Goal: Task Accomplishment & Management: Manage account settings

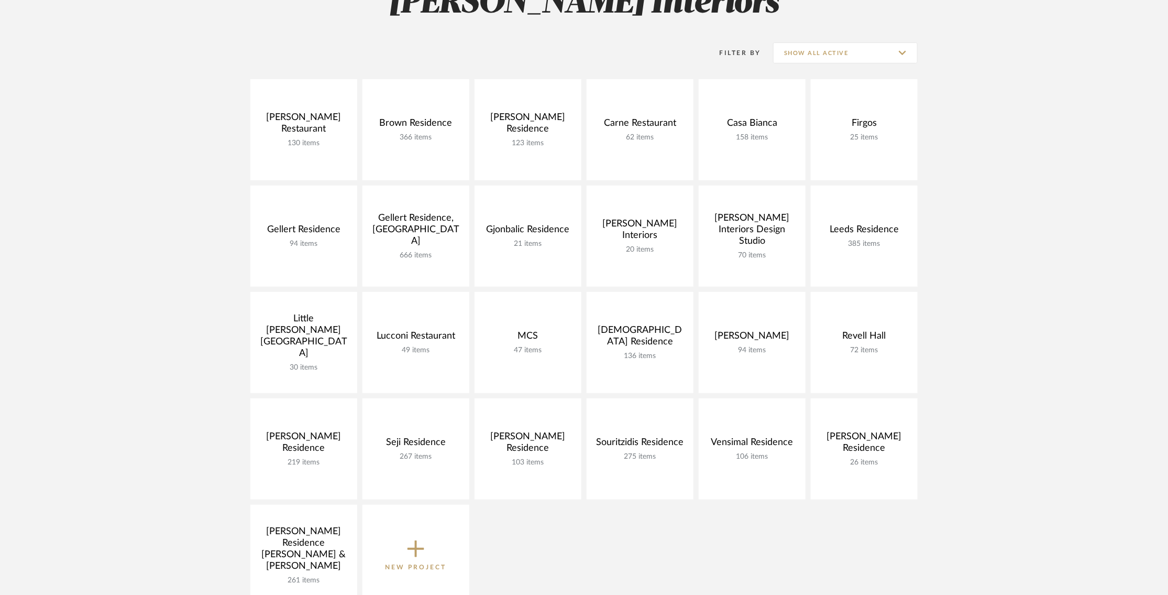
scroll to position [181, 0]
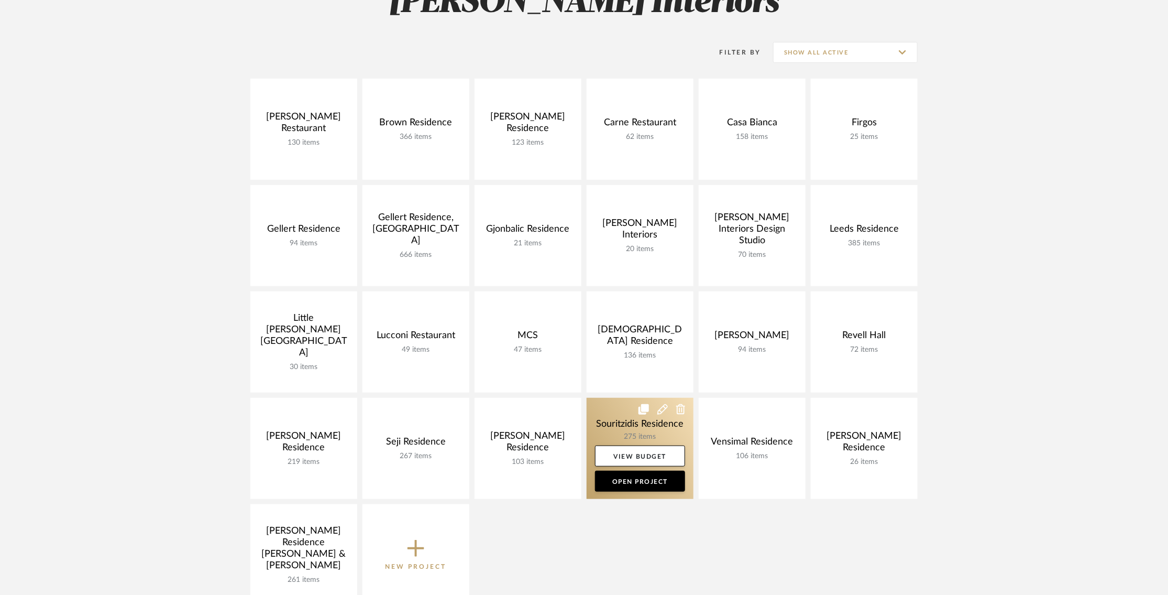
click at [613, 423] on link at bounding box center [640, 448] width 107 height 101
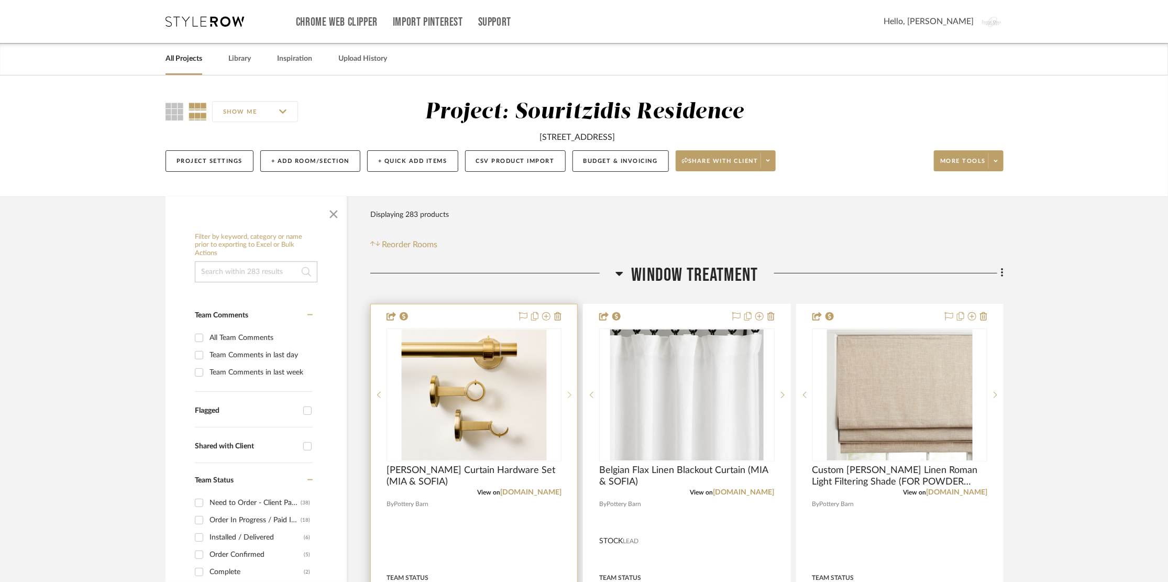
click at [571, 392] on icon at bounding box center [570, 394] width 4 height 7
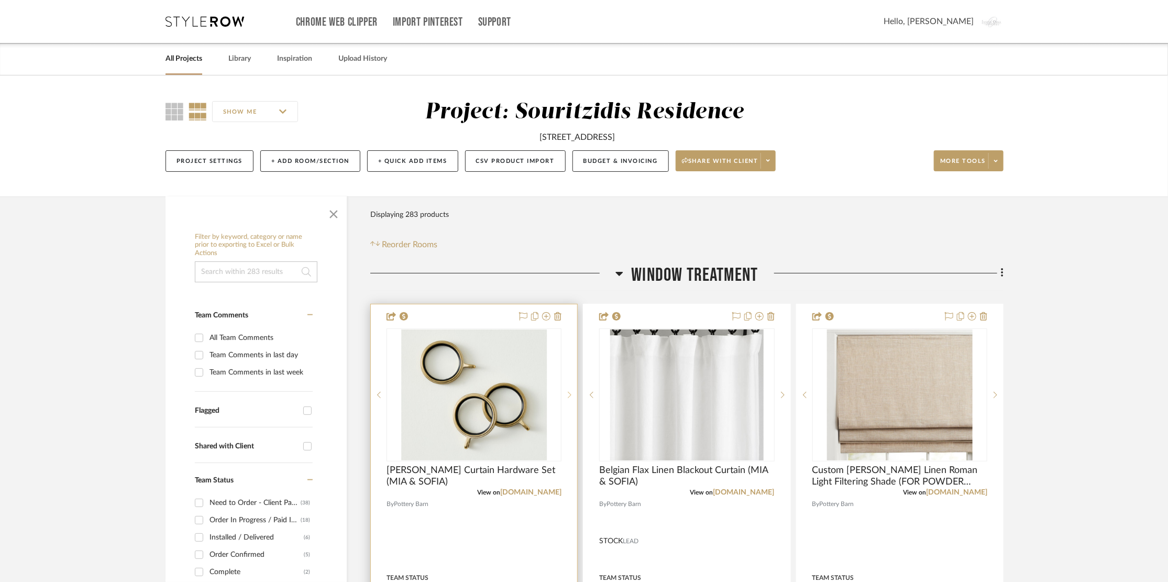
click at [571, 392] on icon at bounding box center [570, 394] width 4 height 7
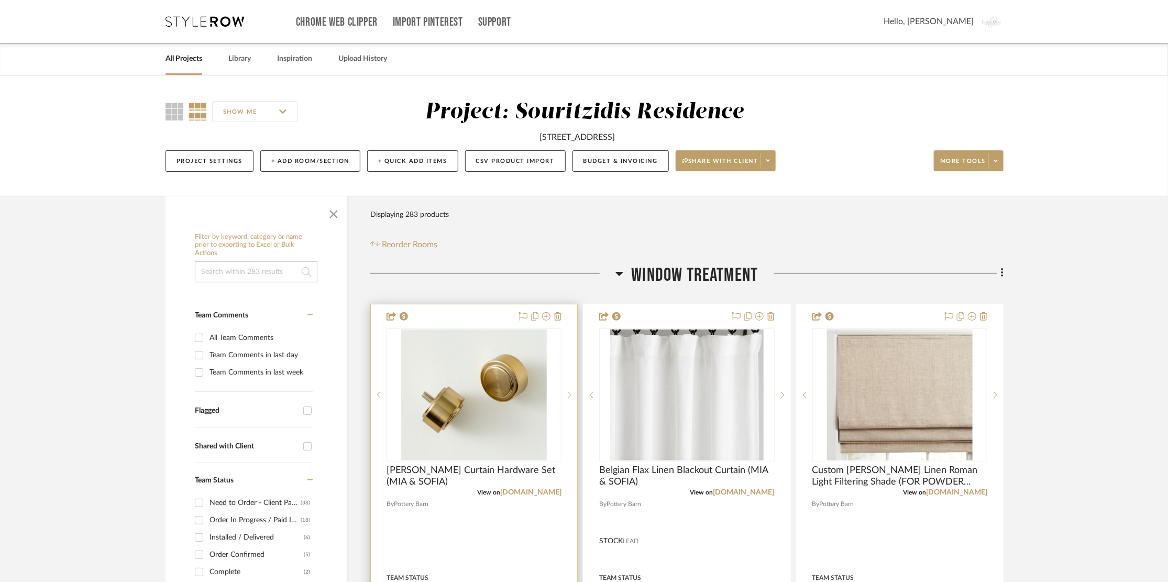
click at [571, 392] on icon at bounding box center [570, 394] width 4 height 7
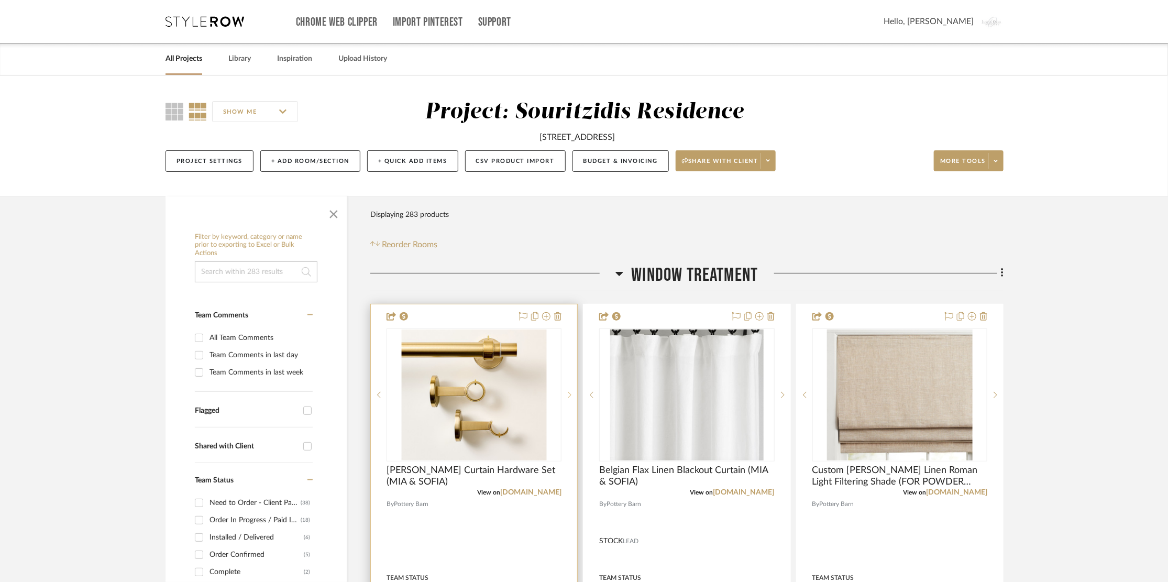
click at [571, 392] on icon at bounding box center [570, 394] width 4 height 7
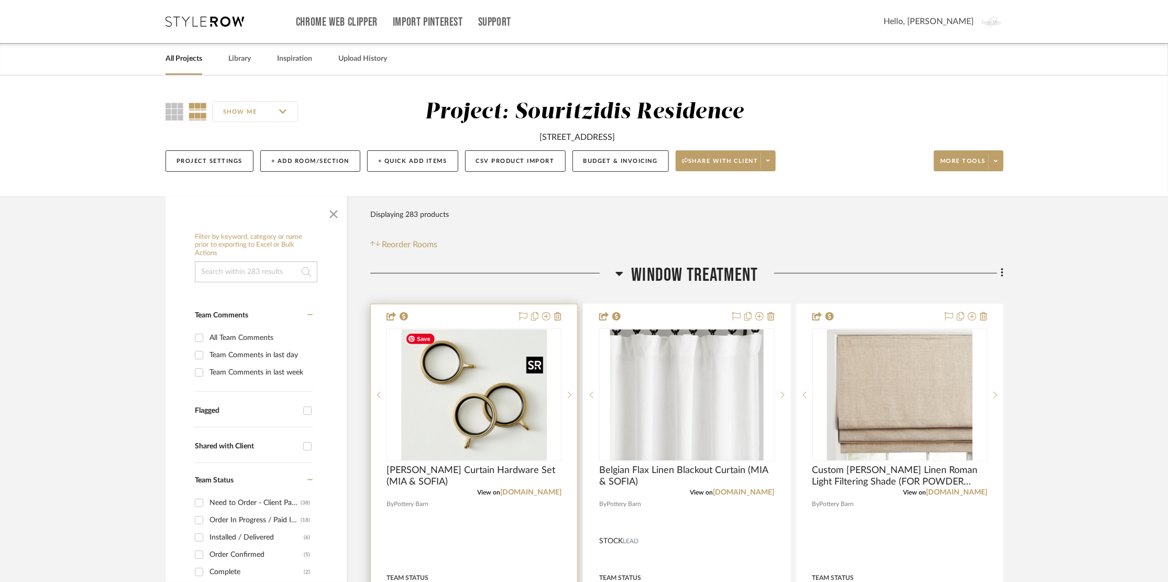
click at [502, 392] on img "1" at bounding box center [474, 395] width 146 height 131
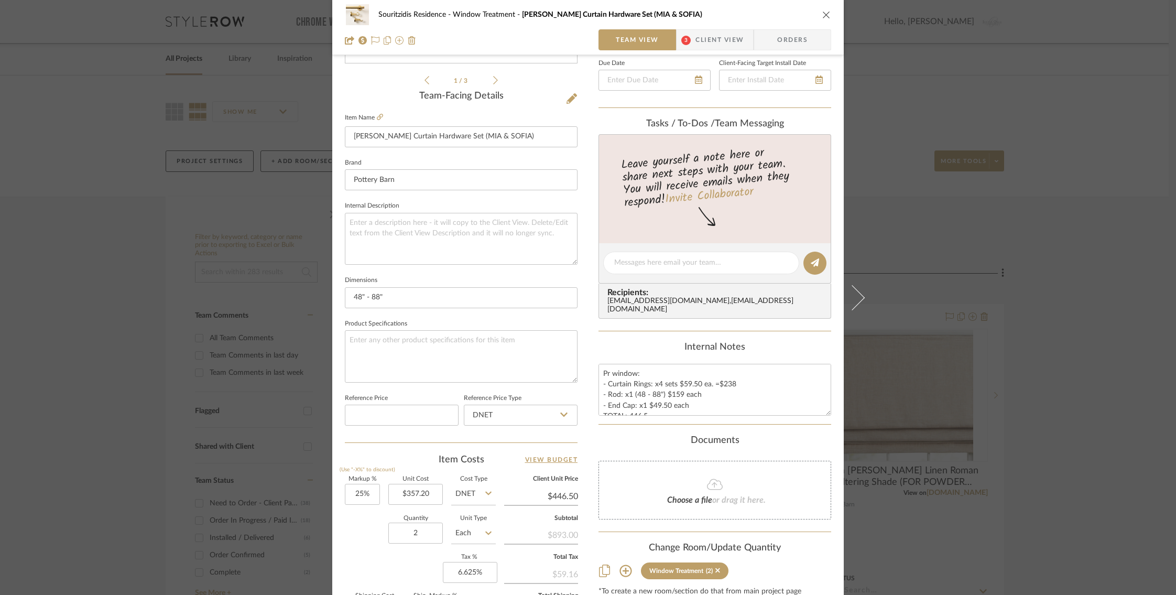
scroll to position [248, 0]
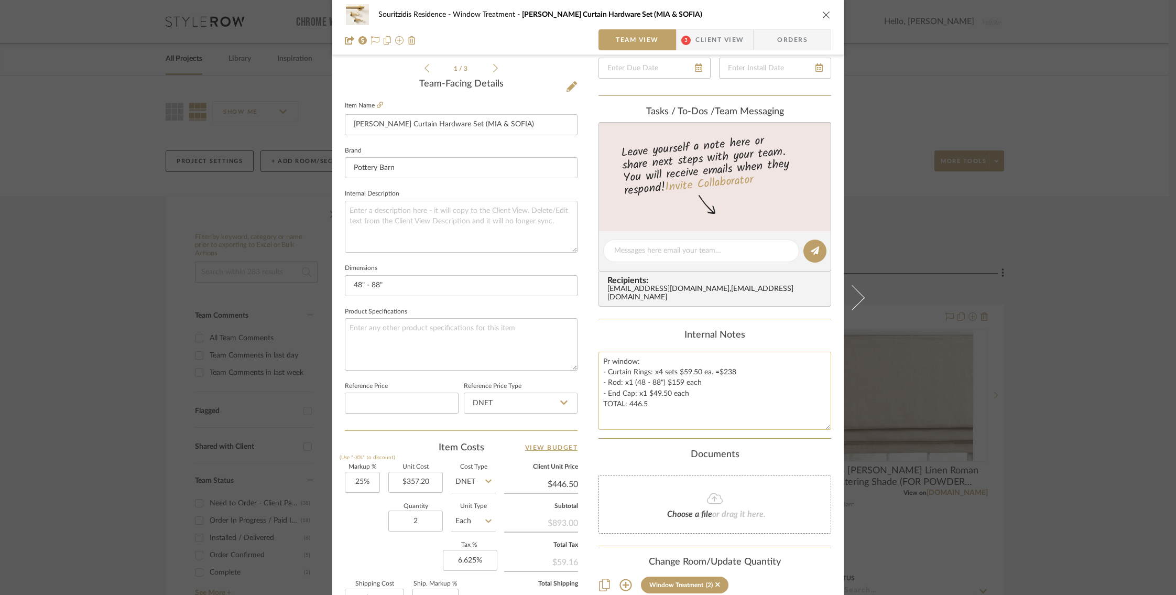
drag, startPoint x: 826, startPoint y: 387, endPoint x: 825, endPoint y: 413, distance: 26.2
click at [826, 414] on textarea "Pr window: - Curtain Rings: x4 sets $59.50 ea. =$238 - Rod: x1 (48 - 88") $159 …" at bounding box center [714, 391] width 233 height 78
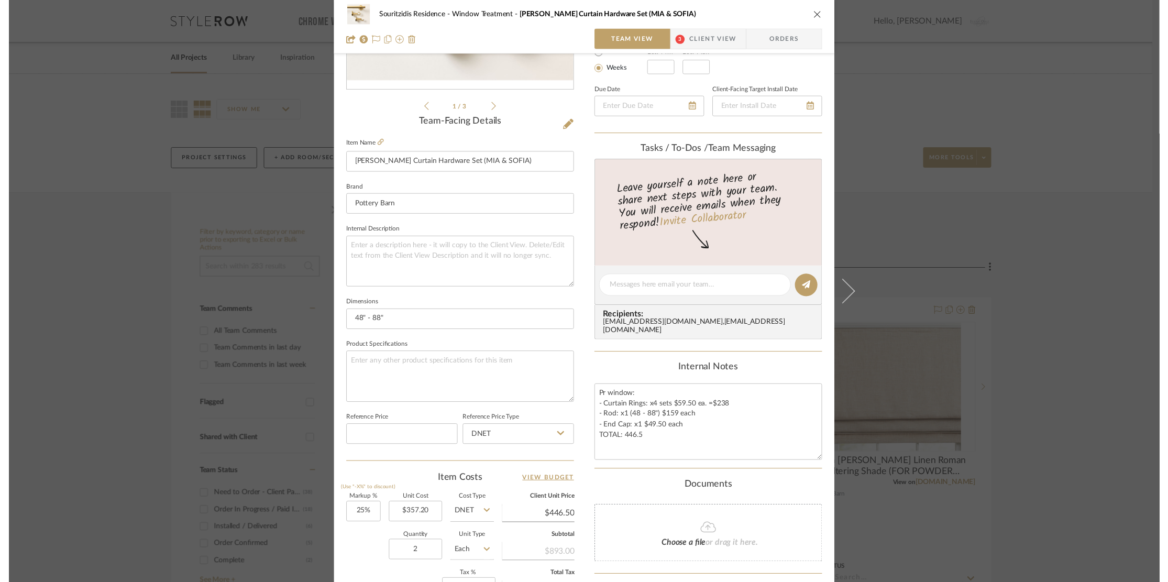
scroll to position [211, 0]
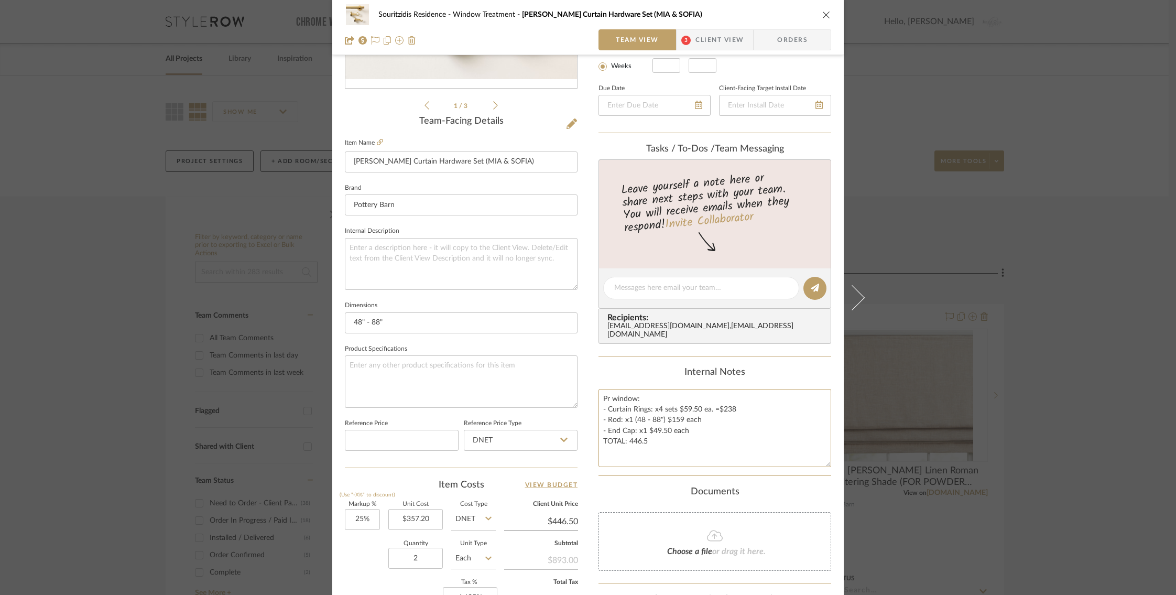
drag, startPoint x: 689, startPoint y: 419, endPoint x: 594, endPoint y: 396, distance: 98.2
click at [594, 396] on div "Souritzidis Residence Window Treatment [PERSON_NAME] Curtain Hardware Set (MIA …" at bounding box center [587, 281] width 511 height 968
click at [124, 203] on div "Souritzidis Residence Window Treatment [PERSON_NAME] Curtain Hardware Set (MIA …" at bounding box center [588, 297] width 1176 height 595
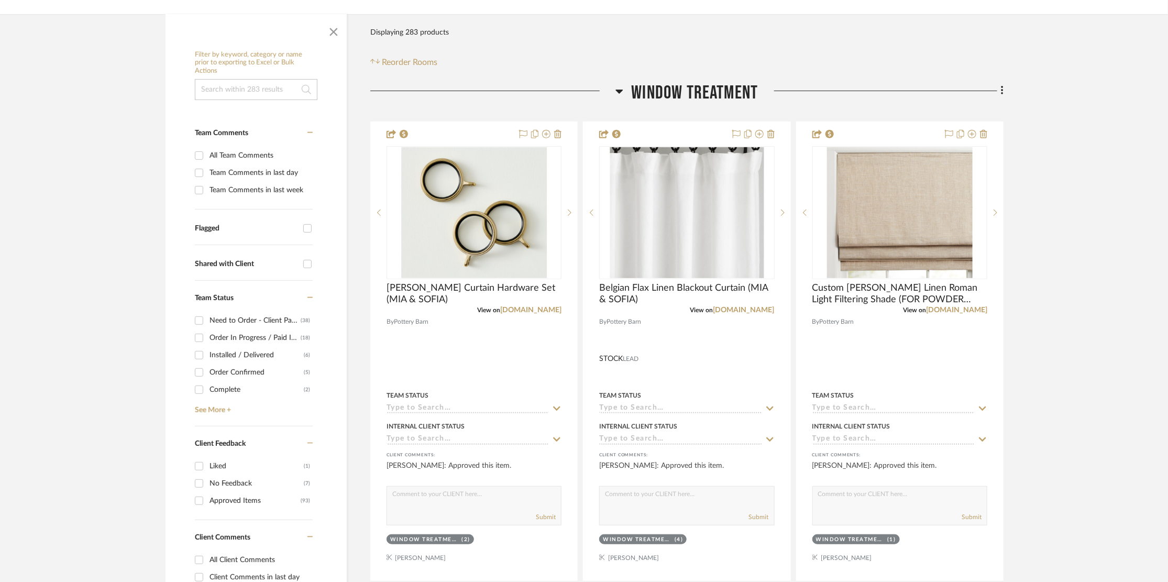
scroll to position [0, 0]
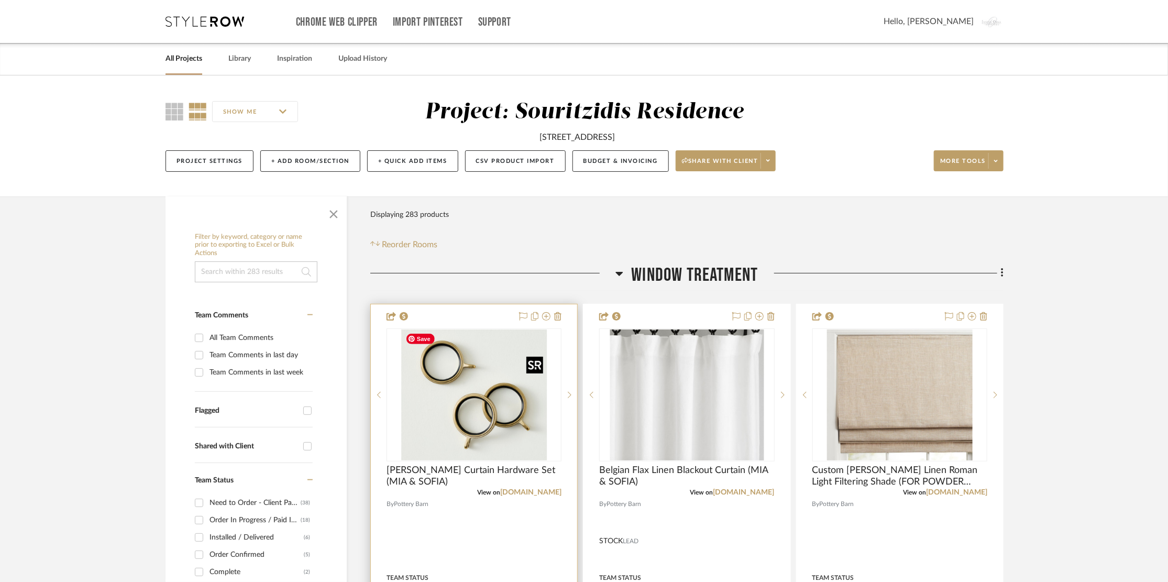
click at [489, 388] on img "1" at bounding box center [474, 395] width 146 height 131
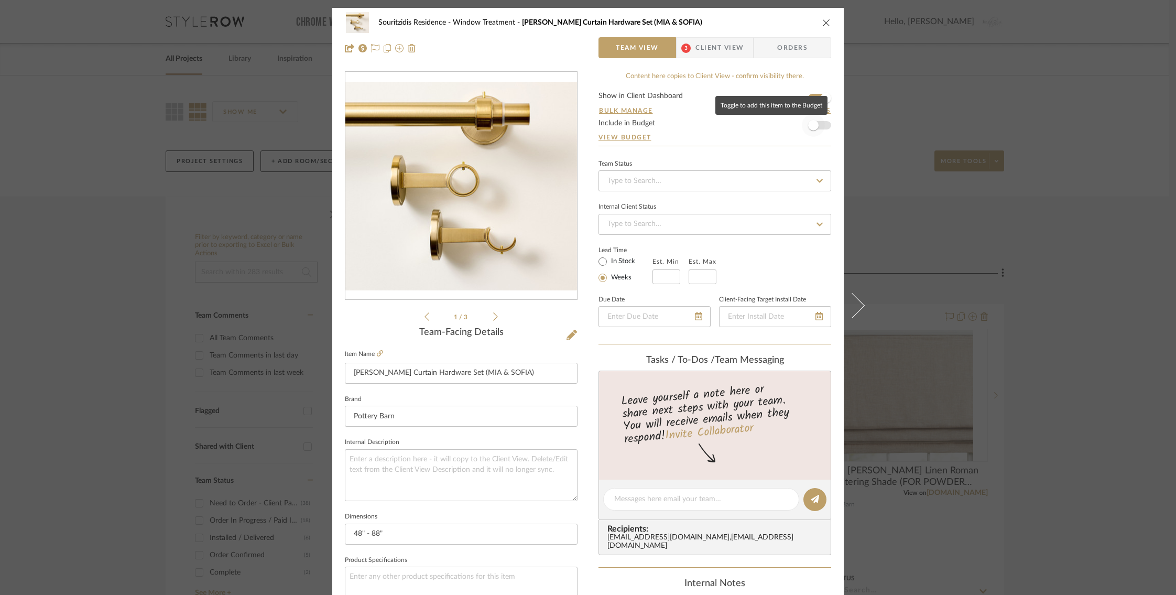
click at [812, 128] on span "button" at bounding box center [813, 125] width 10 height 10
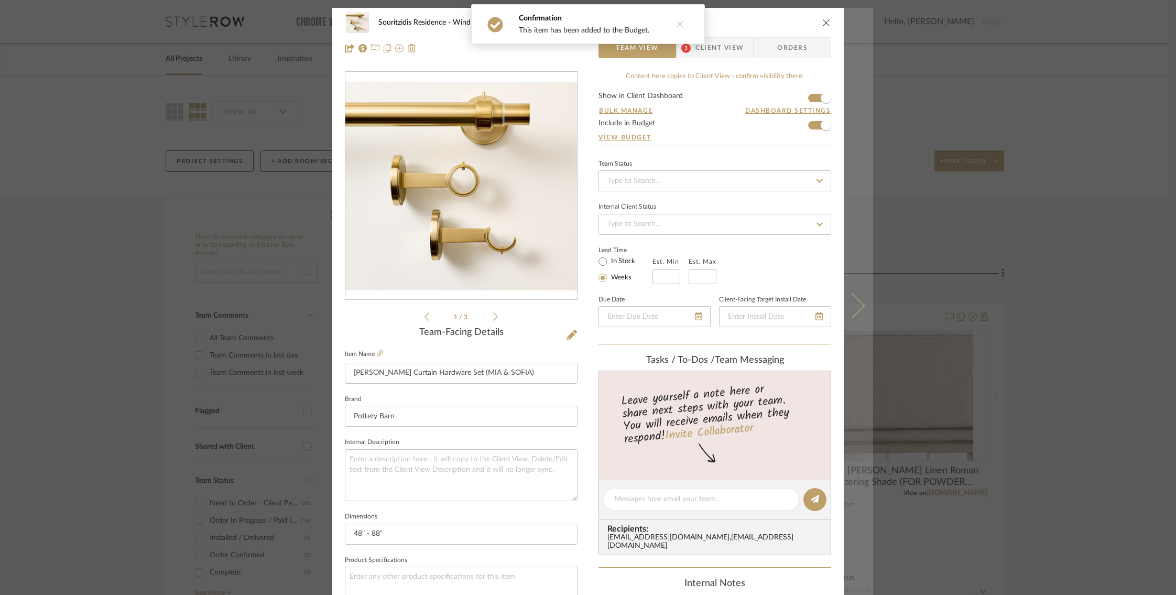
click at [856, 306] on icon at bounding box center [851, 304] width 25 height 25
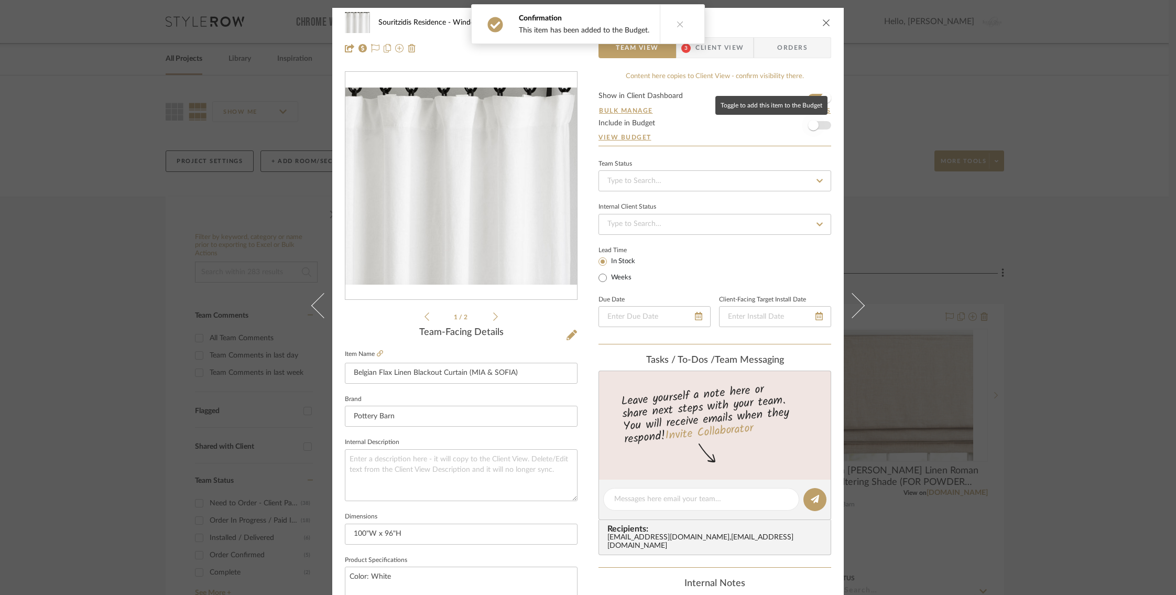
click at [814, 122] on span "button" at bounding box center [813, 125] width 23 height 23
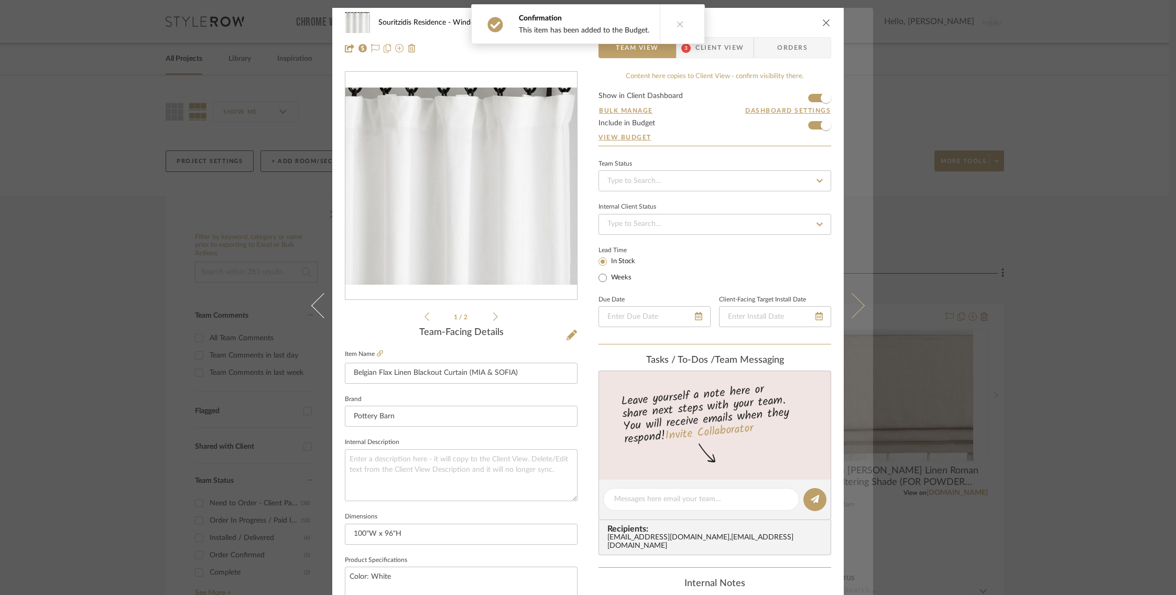
click at [858, 306] on icon at bounding box center [851, 304] width 25 height 25
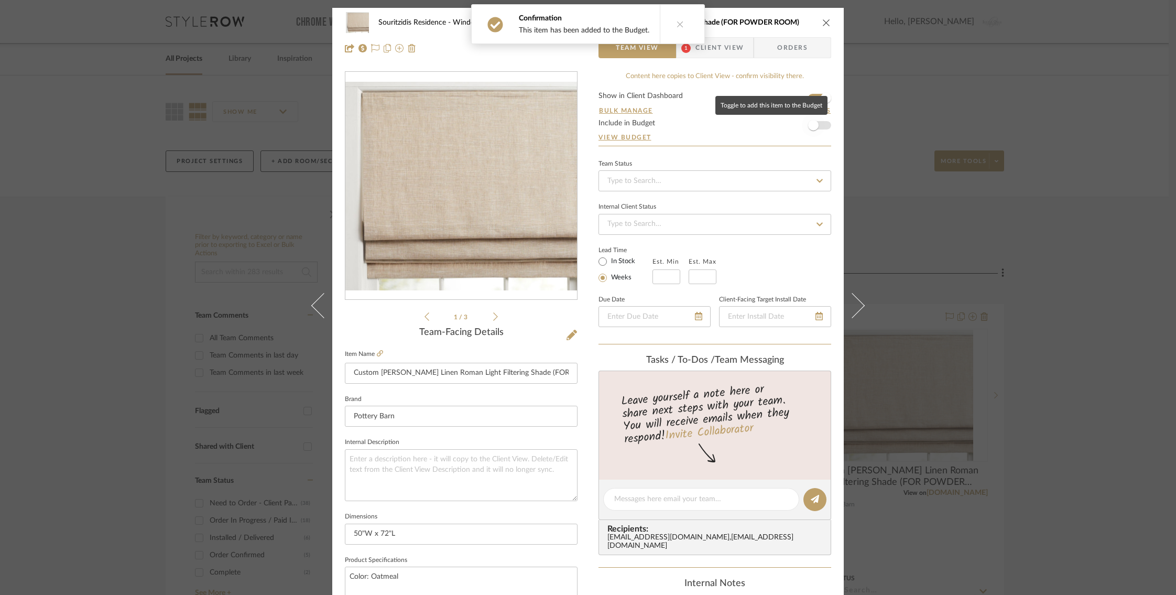
click at [816, 127] on span "button" at bounding box center [813, 125] width 23 height 23
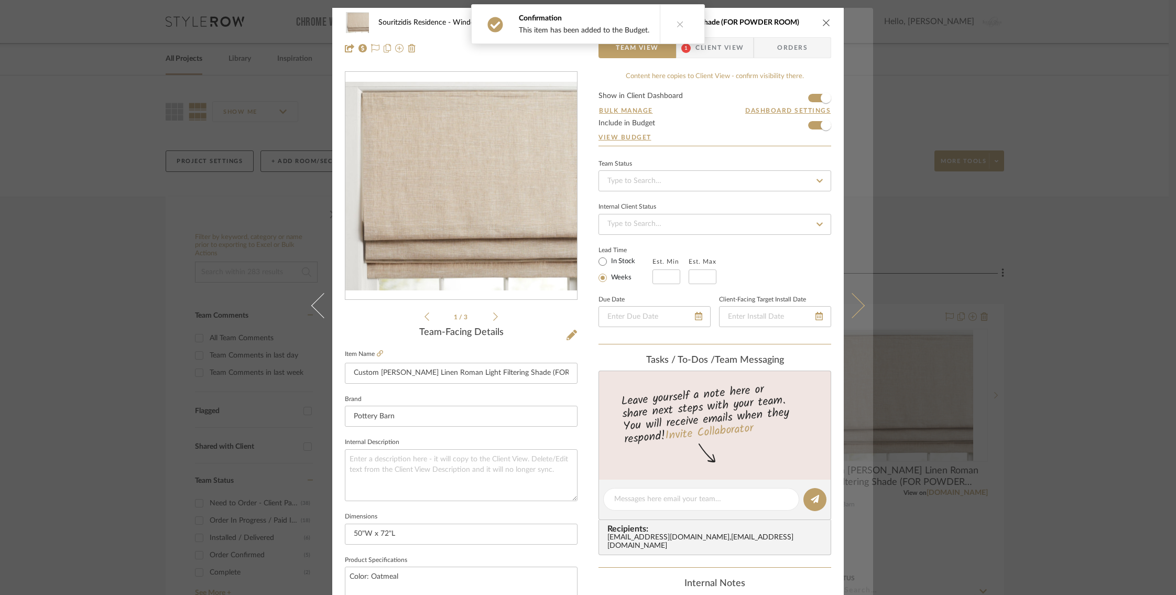
click at [858, 298] on button at bounding box center [857, 305] width 29 height 595
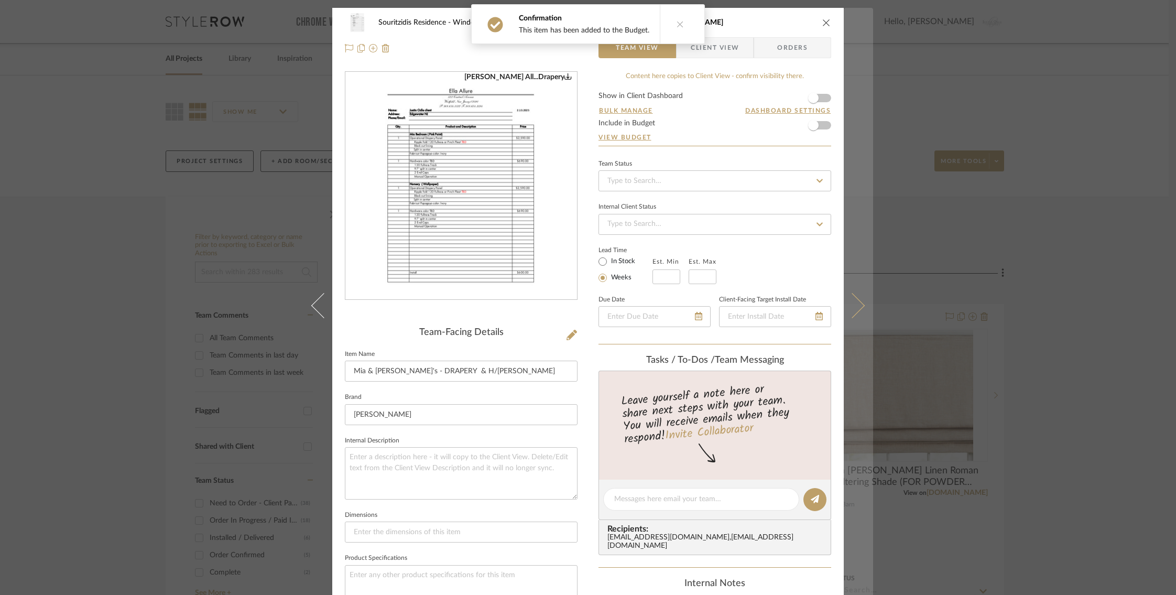
click at [855, 298] on button at bounding box center [857, 305] width 29 height 595
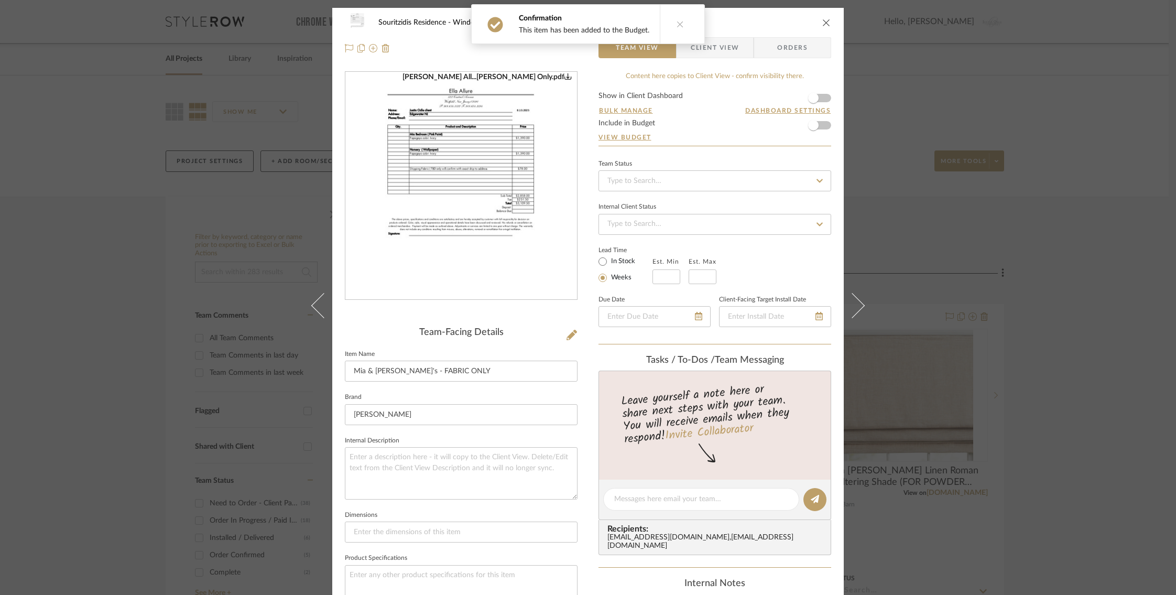
click at [967, 162] on div "Souritzidis Residence Window Treatment [PERSON_NAME] & [PERSON_NAME]'s - FABRIC…" at bounding box center [588, 297] width 1176 height 595
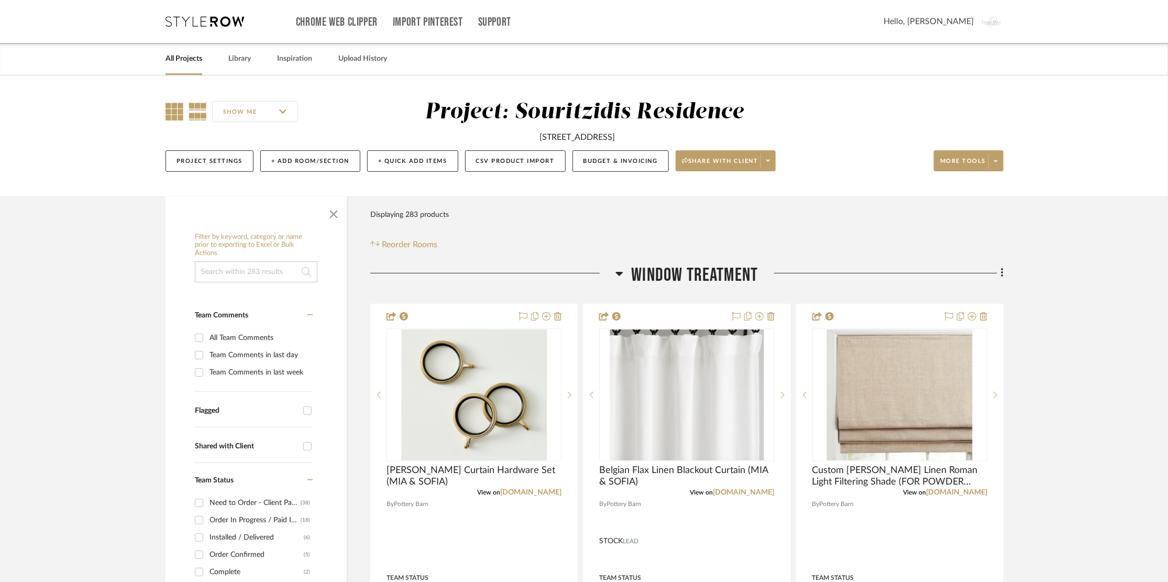
click at [180, 108] on icon at bounding box center [175, 112] width 18 height 18
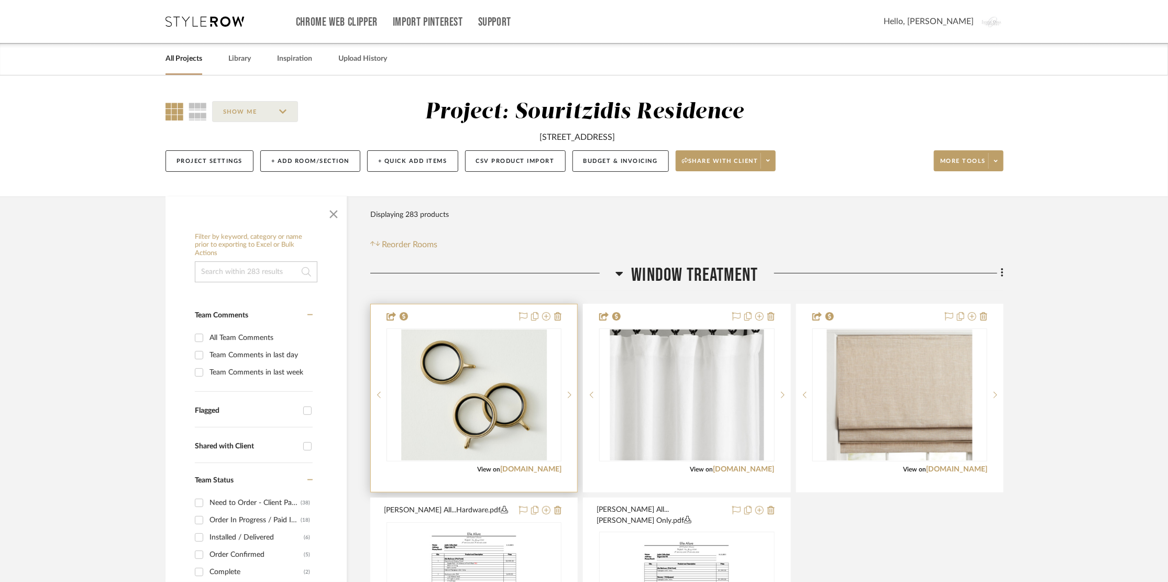
scroll to position [260, 0]
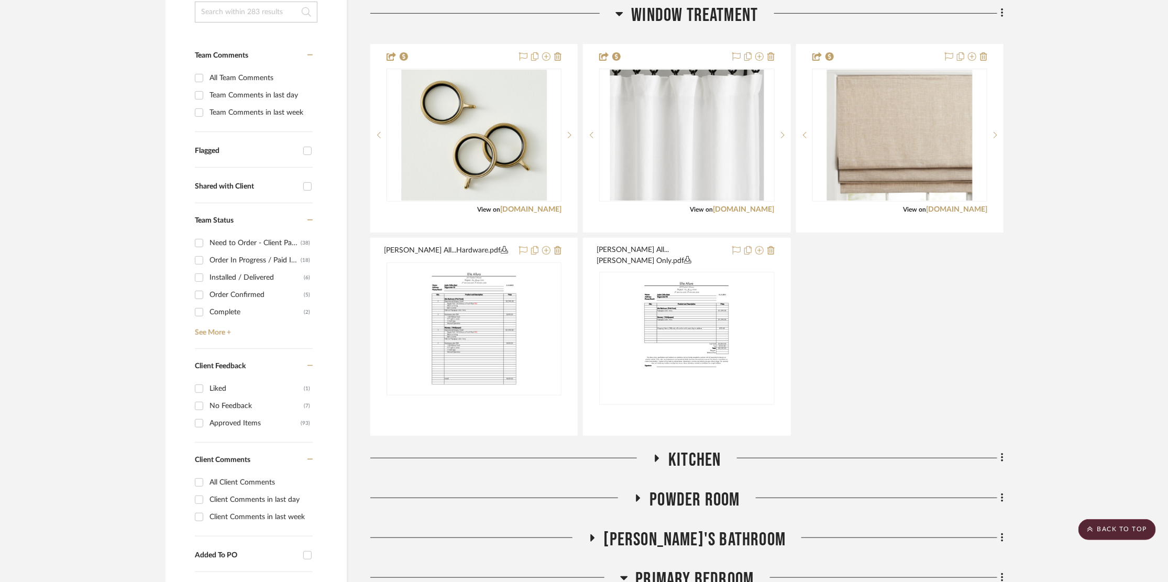
click at [656, 455] on icon at bounding box center [657, 458] width 4 height 7
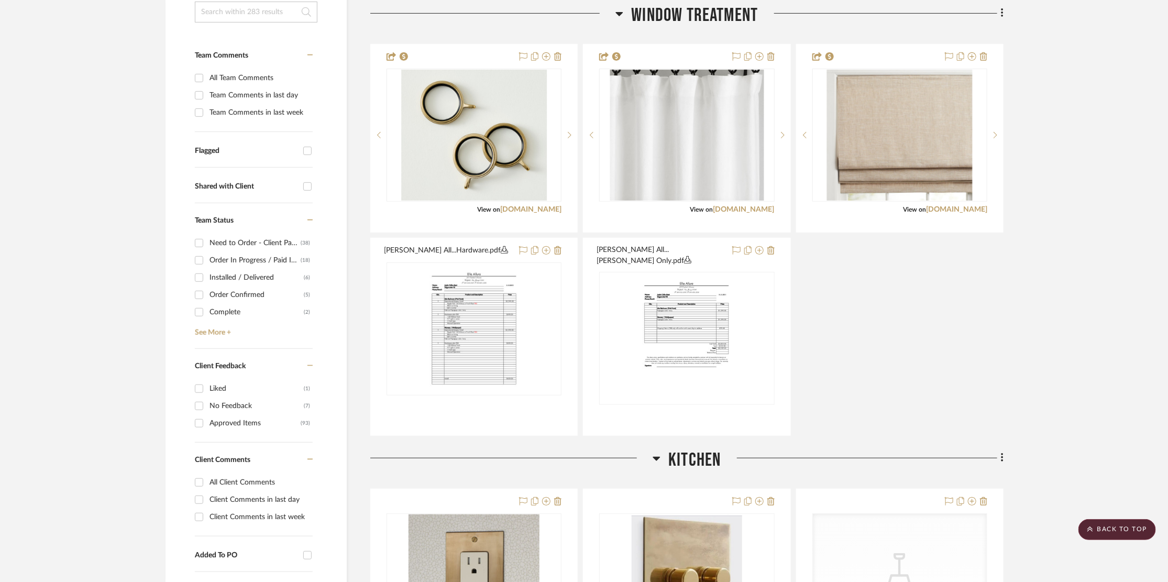
click at [656, 452] on icon at bounding box center [657, 458] width 8 height 13
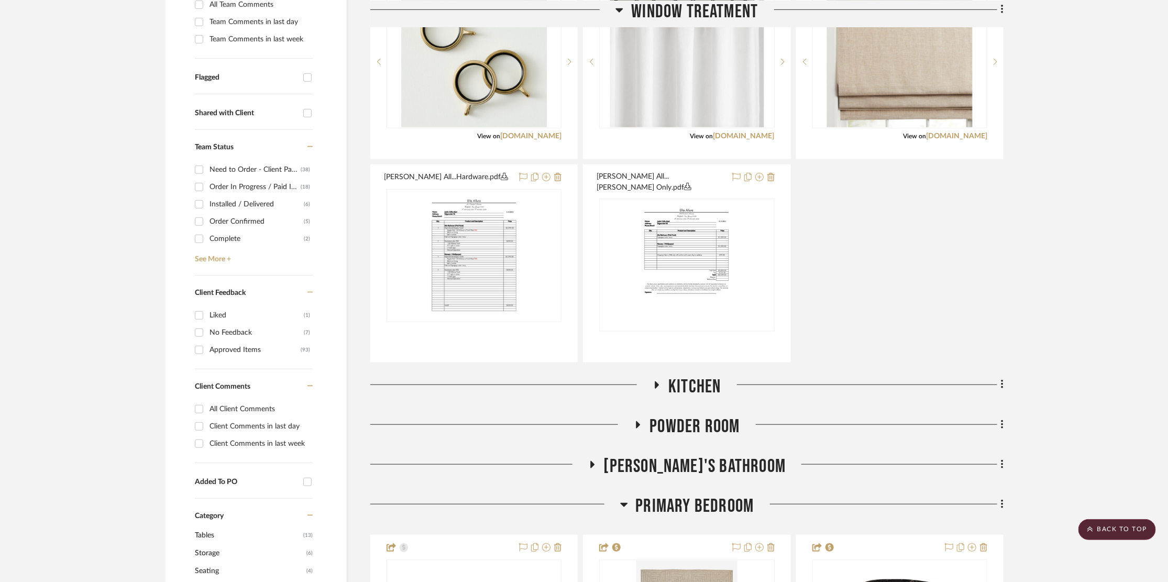
scroll to position [439, 0]
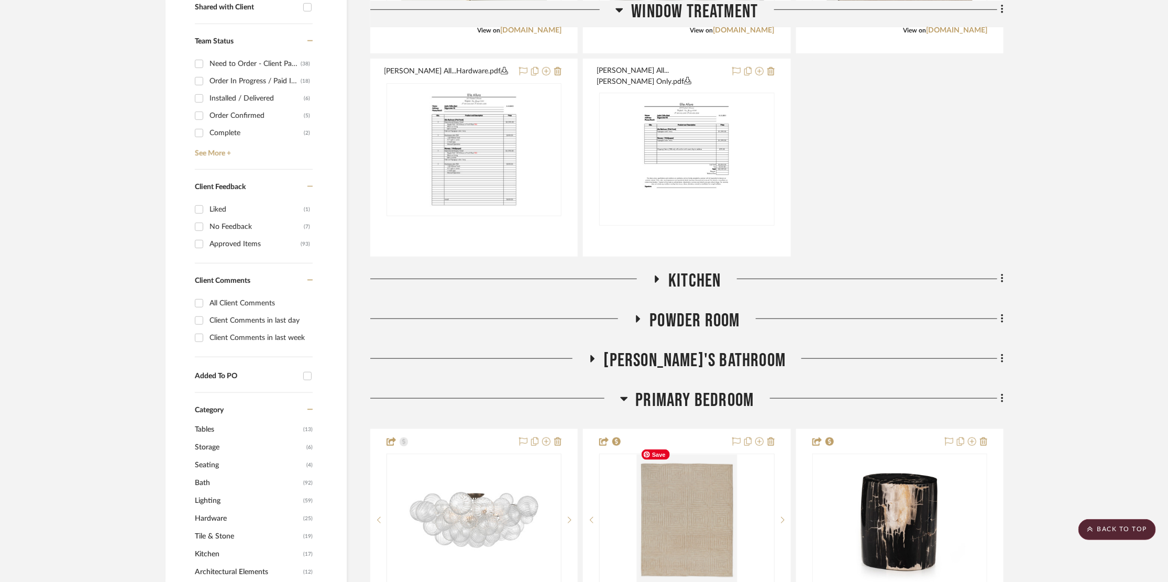
click at [640, 315] on icon at bounding box center [638, 319] width 13 height 8
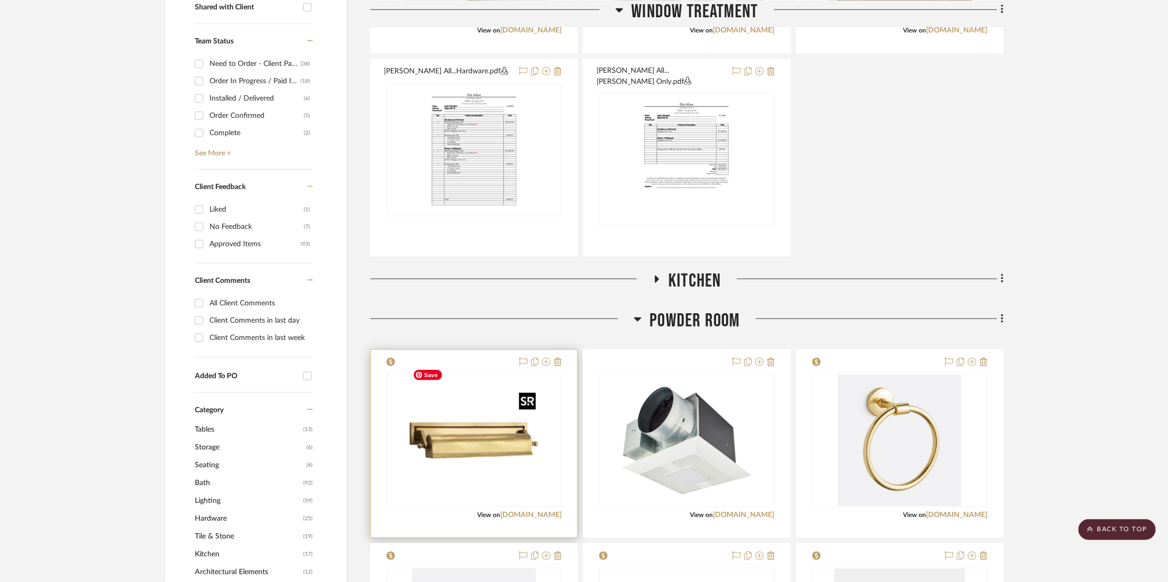
click at [0, 0] on img at bounding box center [0, 0] width 0 height 0
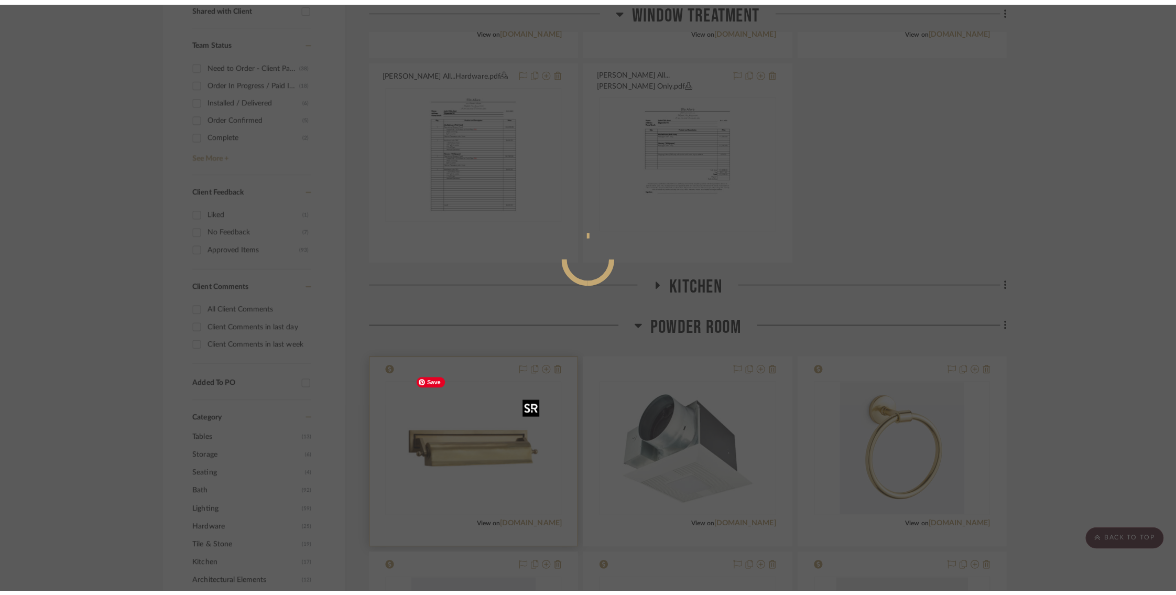
scroll to position [0, 0]
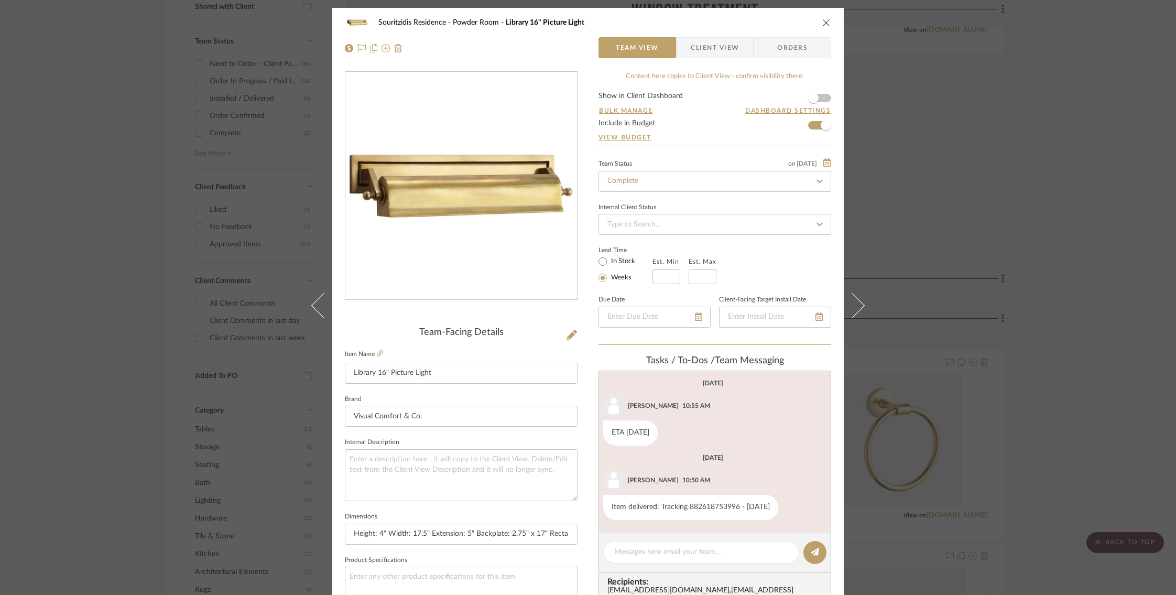
click at [822, 20] on icon "close" at bounding box center [826, 22] width 8 height 8
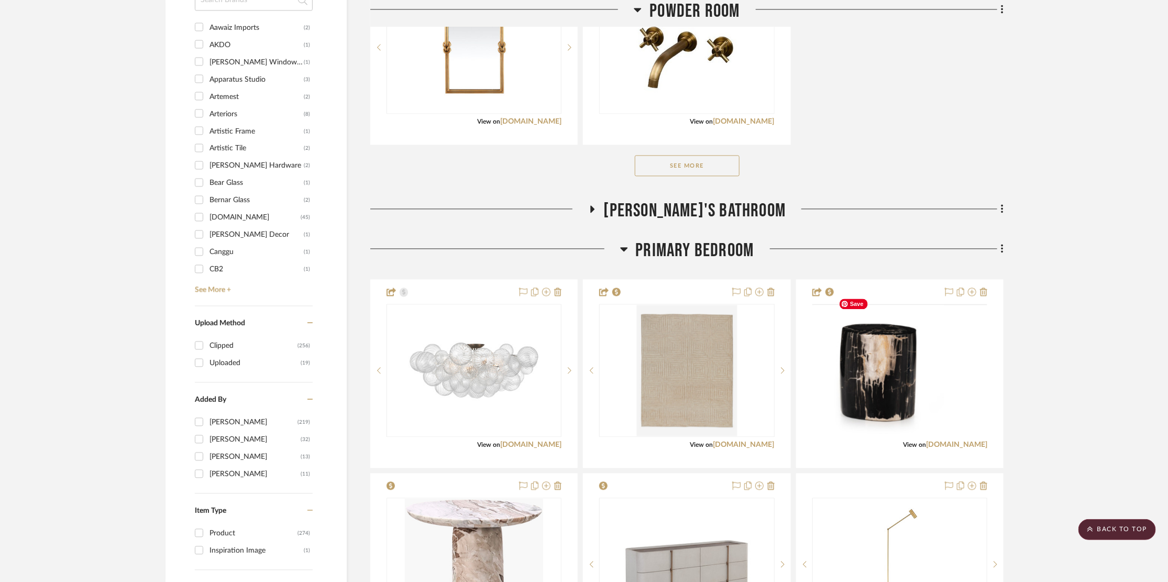
scroll to position [1384, 0]
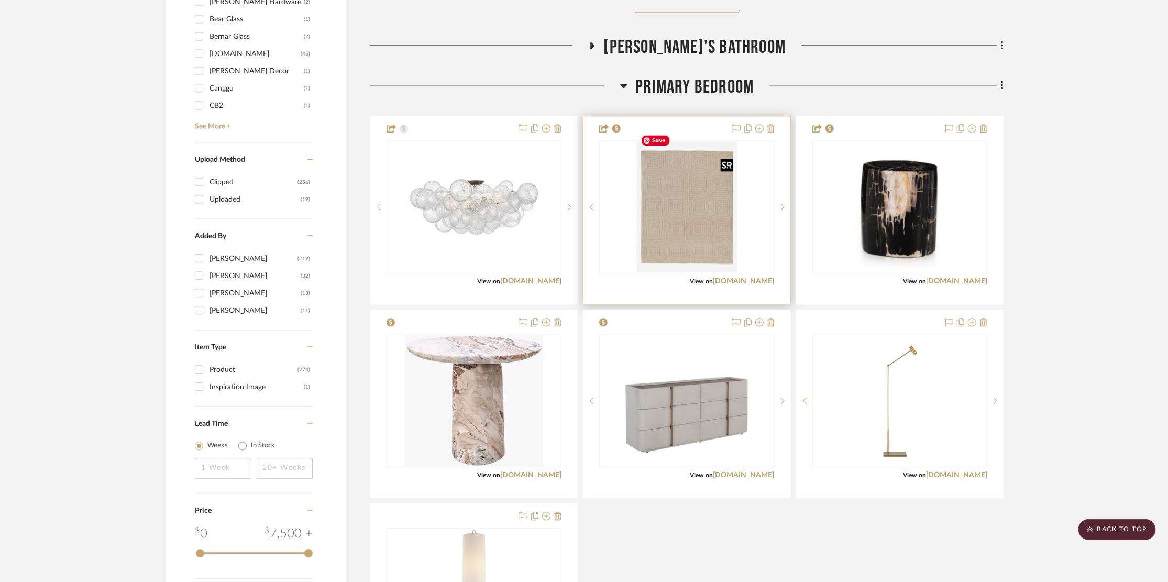
click at [707, 200] on img "0" at bounding box center [686, 206] width 101 height 131
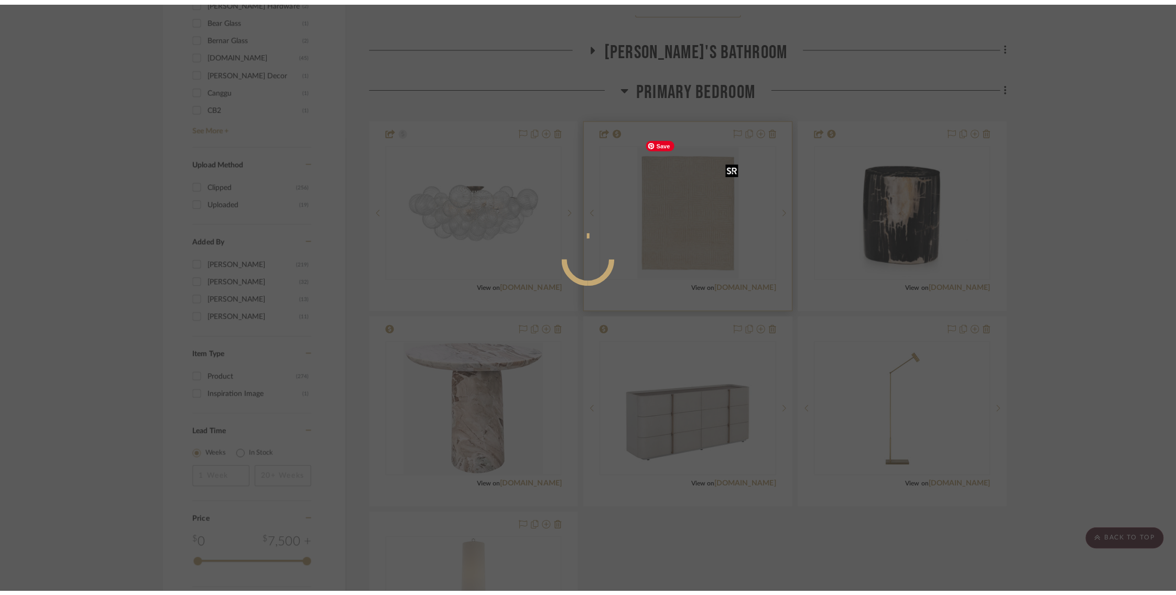
scroll to position [0, 0]
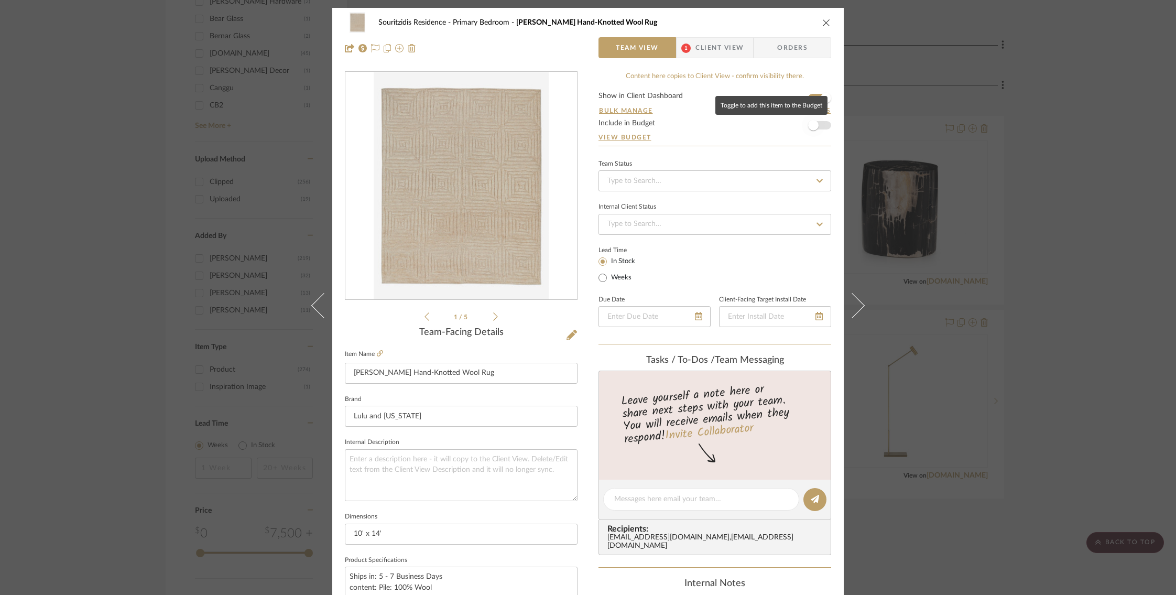
click at [818, 121] on span "button" at bounding box center [813, 125] width 23 height 23
click at [822, 19] on icon "close" at bounding box center [826, 22] width 8 height 8
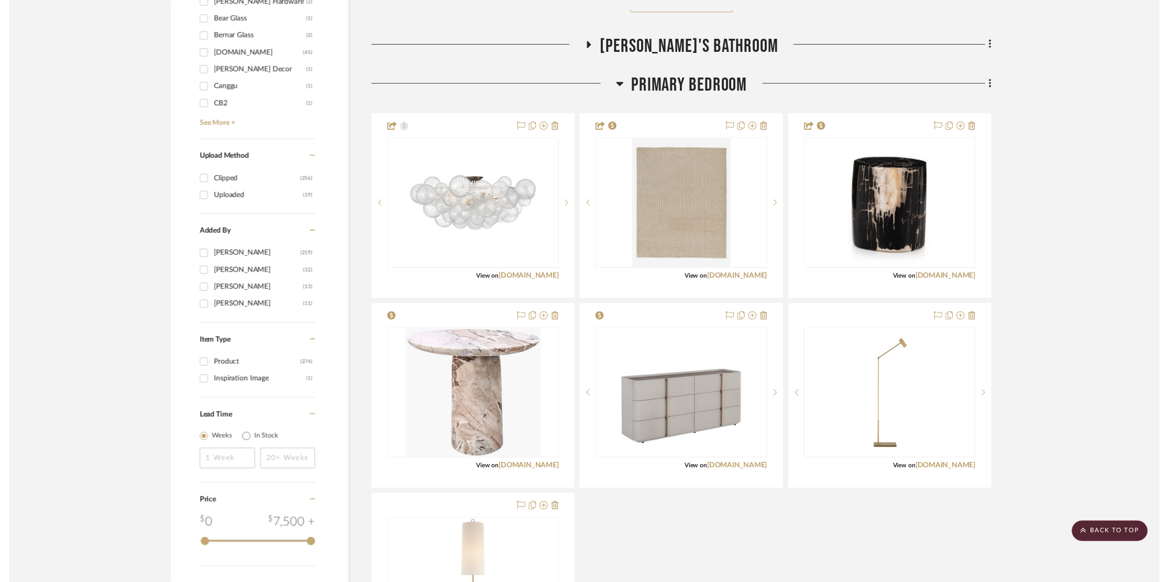
scroll to position [1384, 0]
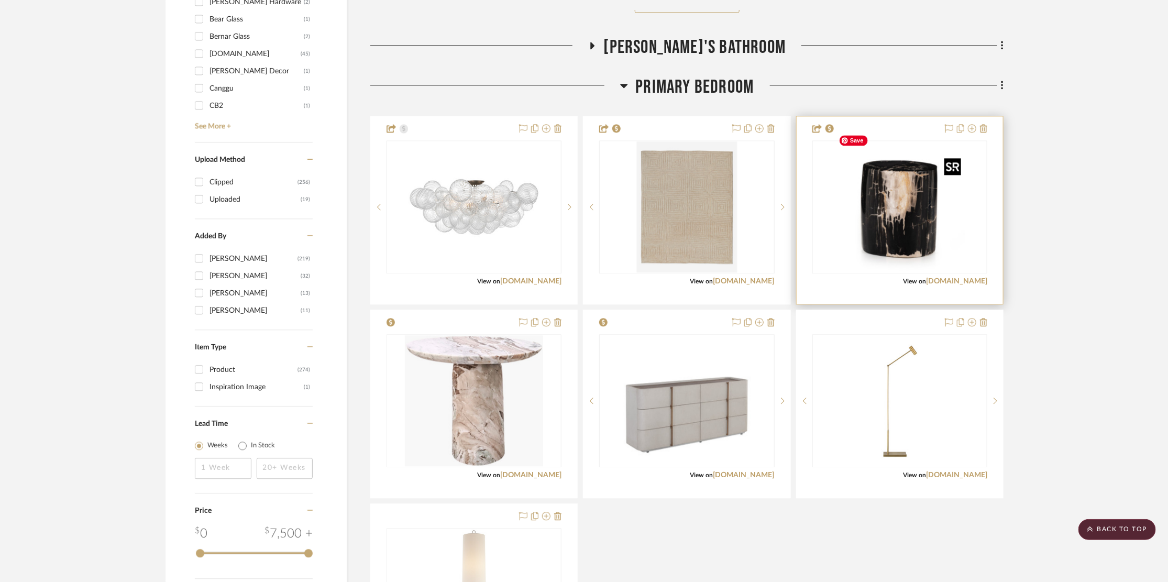
click at [877, 227] on img "0" at bounding box center [900, 206] width 131 height 131
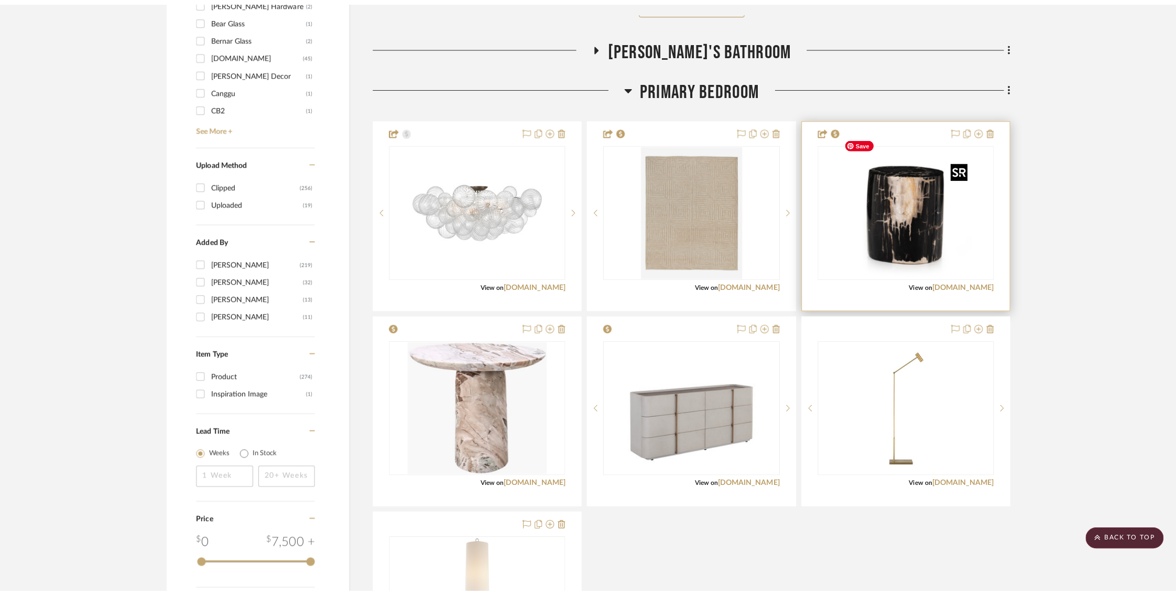
scroll to position [0, 0]
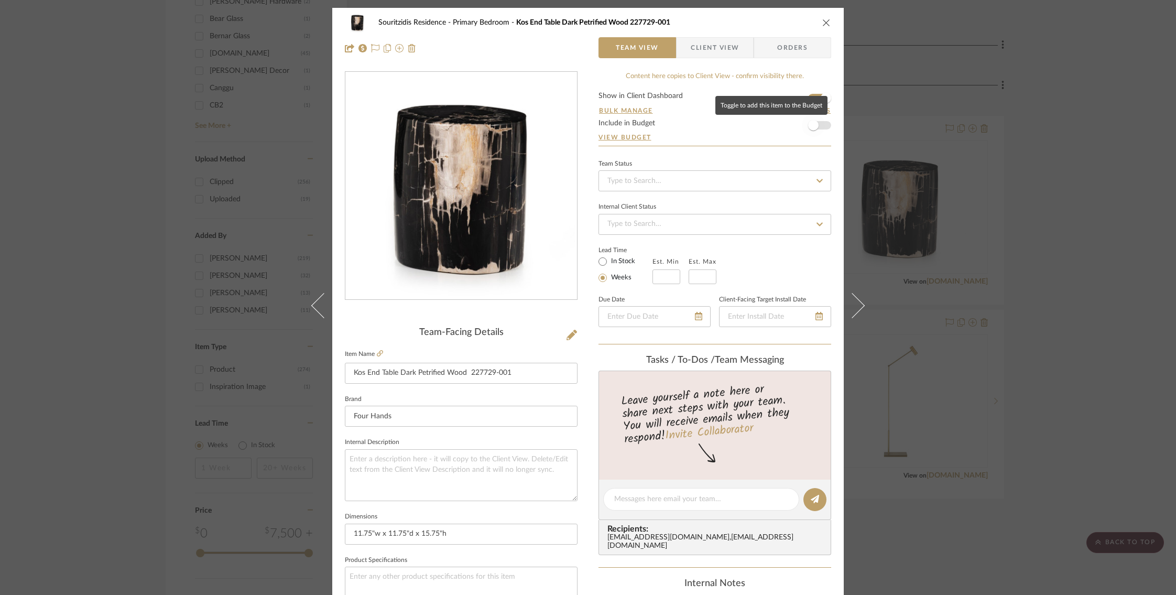
click at [814, 126] on span "button" at bounding box center [813, 125] width 10 height 10
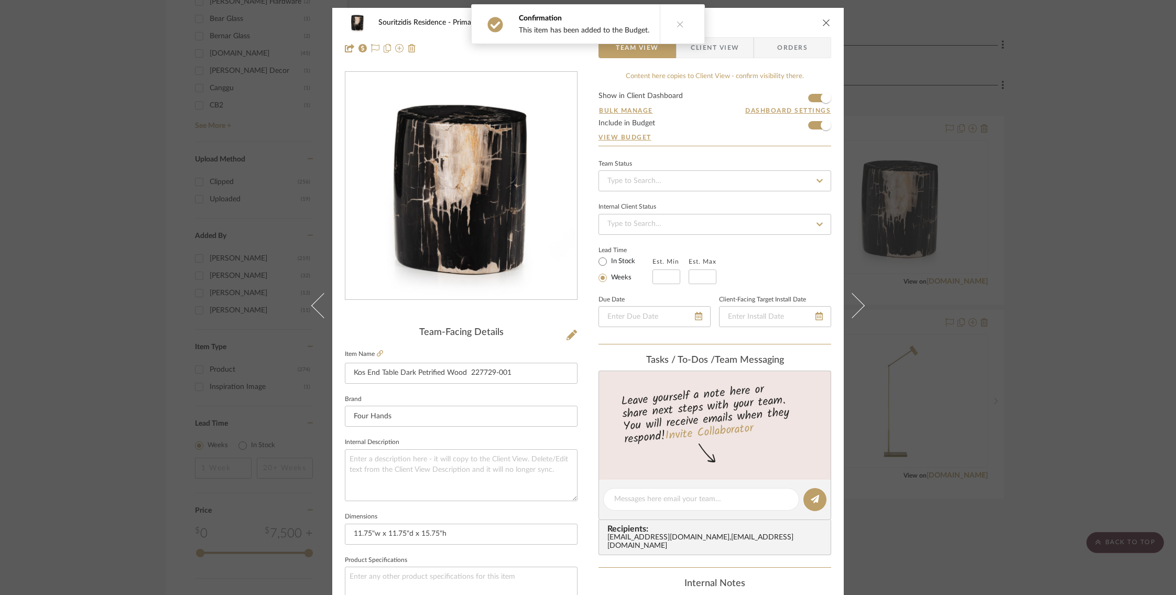
click at [822, 21] on icon "close" at bounding box center [826, 22] width 8 height 8
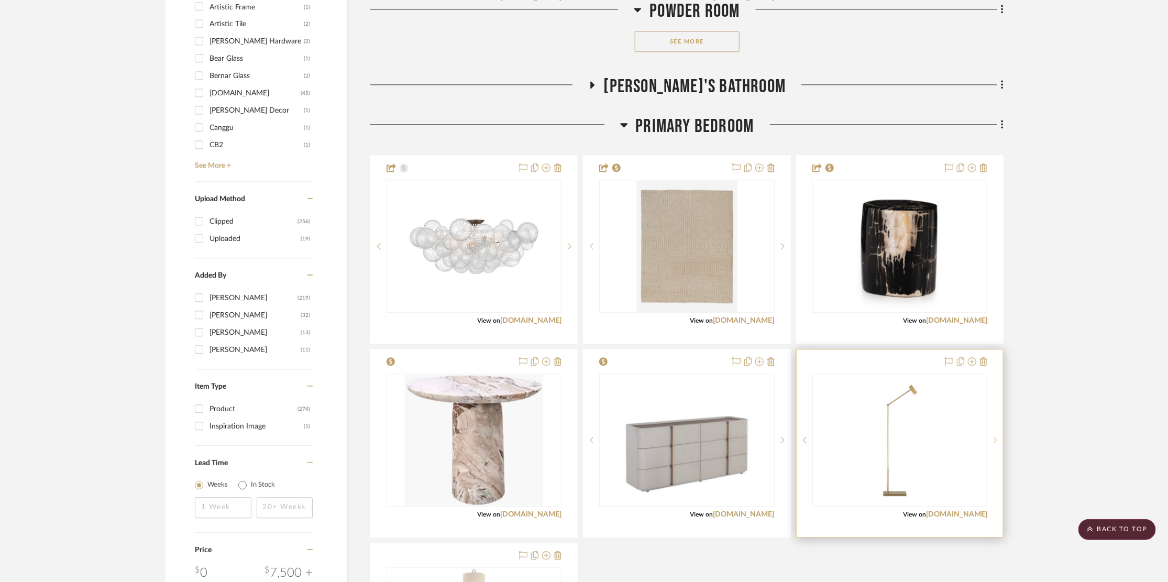
scroll to position [1288, 0]
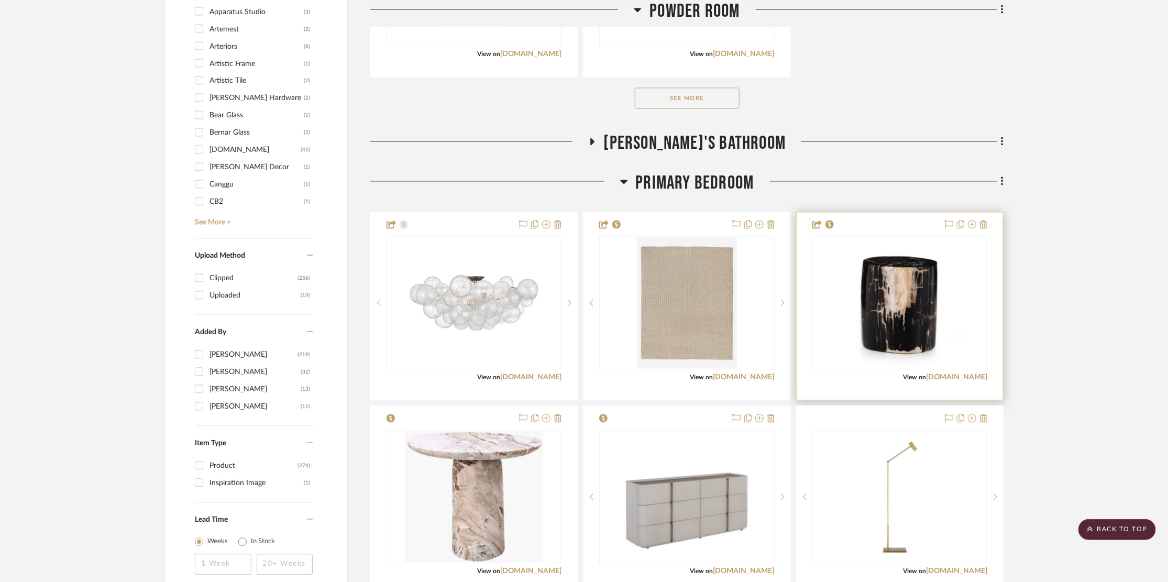
click at [935, 301] on img "0" at bounding box center [900, 302] width 131 height 131
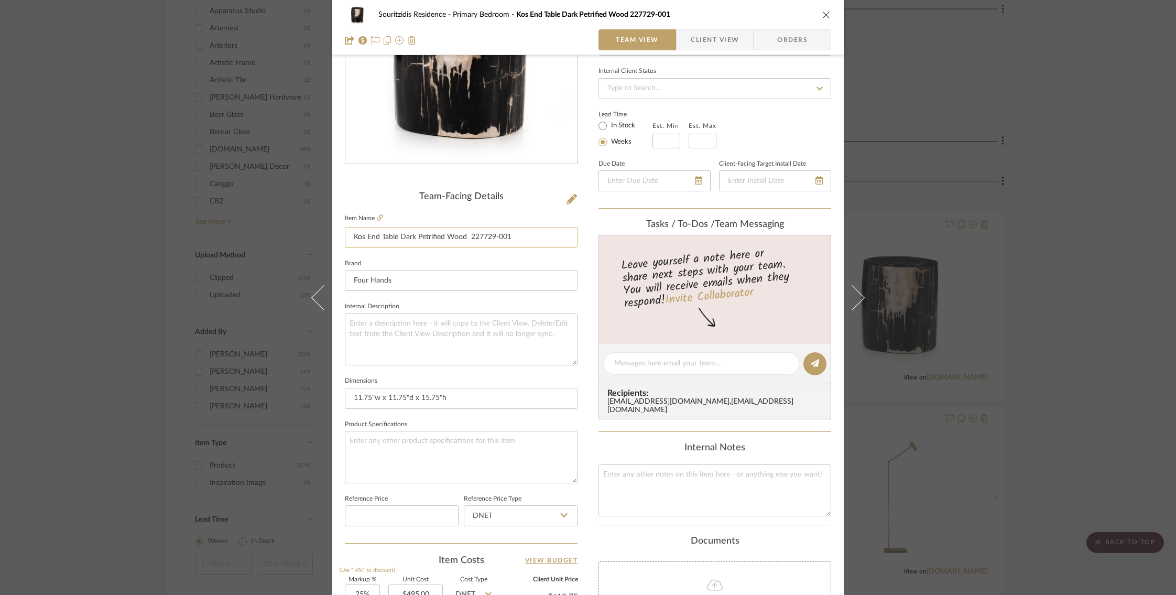
scroll to position [137, 0]
click at [253, 160] on div "Souritzidis Residence Primary Bedroom Kos End Table Dark Petrified Wood 227729-…" at bounding box center [588, 297] width 1176 height 595
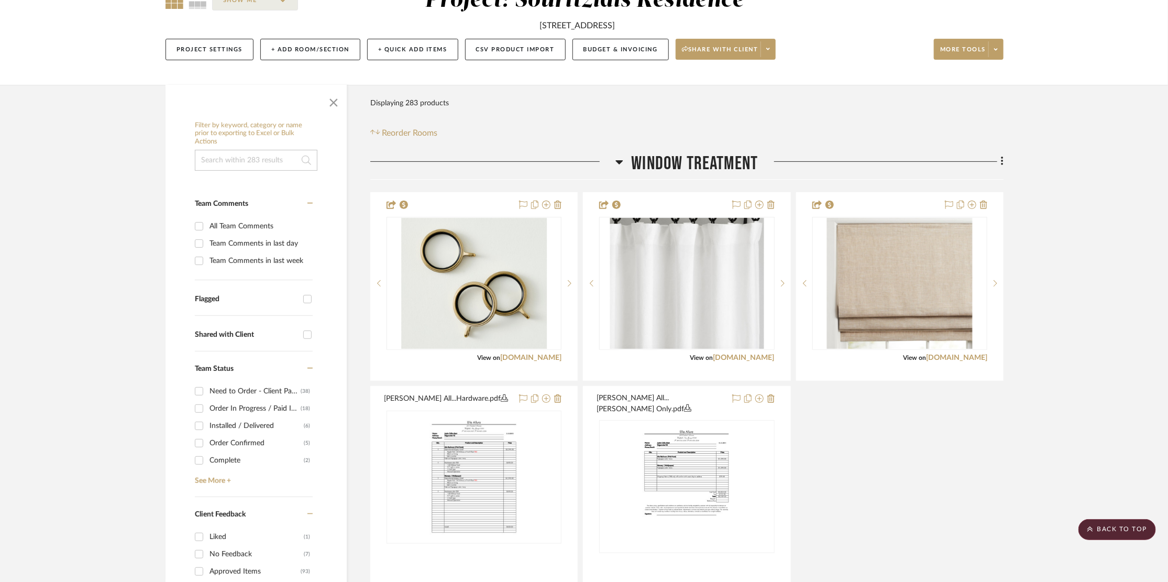
scroll to position [35, 0]
